Goal: Transaction & Acquisition: Obtain resource

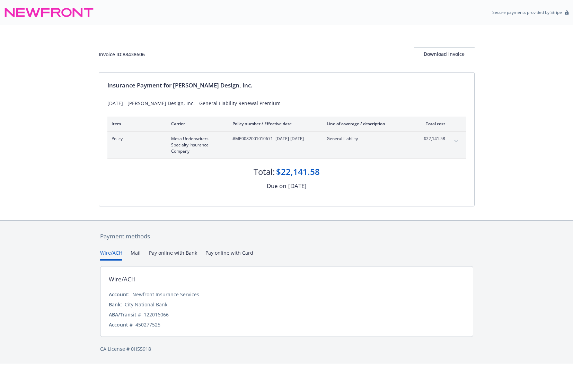
click at [456, 140] on icon "expand content" at bounding box center [456, 141] width 4 height 3
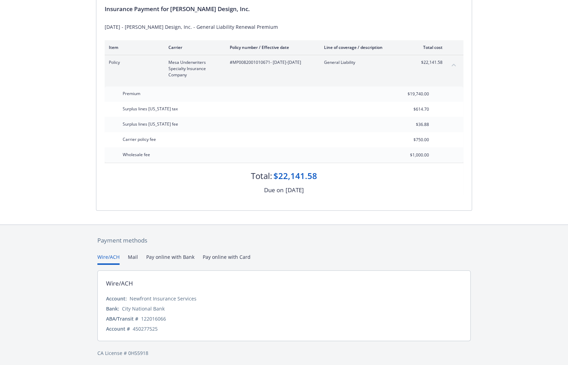
scroll to position [78, 0]
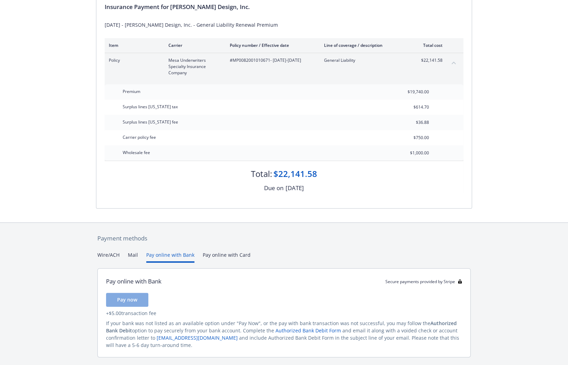
click at [176, 255] on button "Pay online with Bank" at bounding box center [170, 256] width 48 height 11
click at [117, 253] on button "Wire/ACH" at bounding box center [108, 256] width 22 height 11
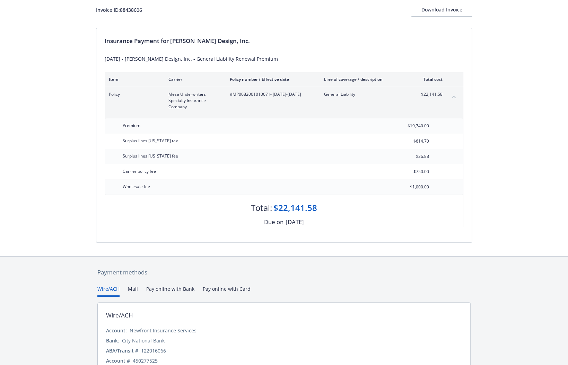
scroll to position [0, 0]
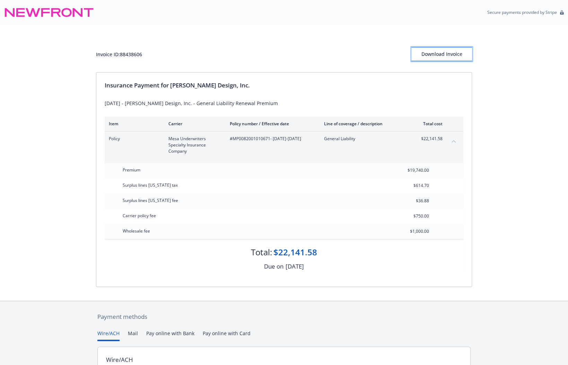
click at [447, 56] on div "Download Invoice" at bounding box center [441, 53] width 61 height 13
